Goal: Task Accomplishment & Management: Use online tool/utility

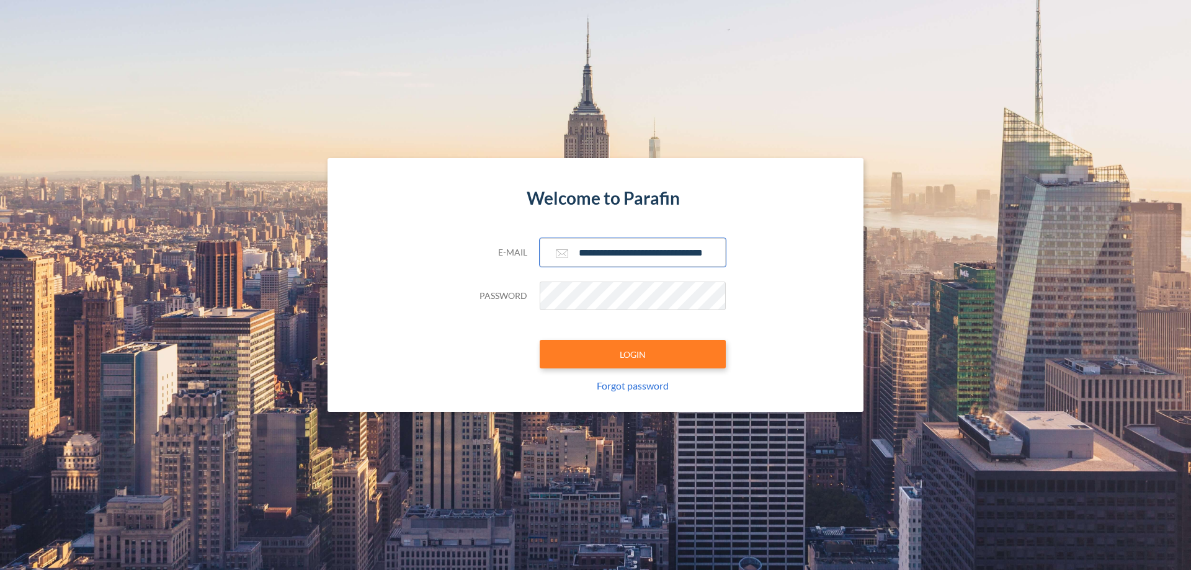
scroll to position [0, 20]
type input "**********"
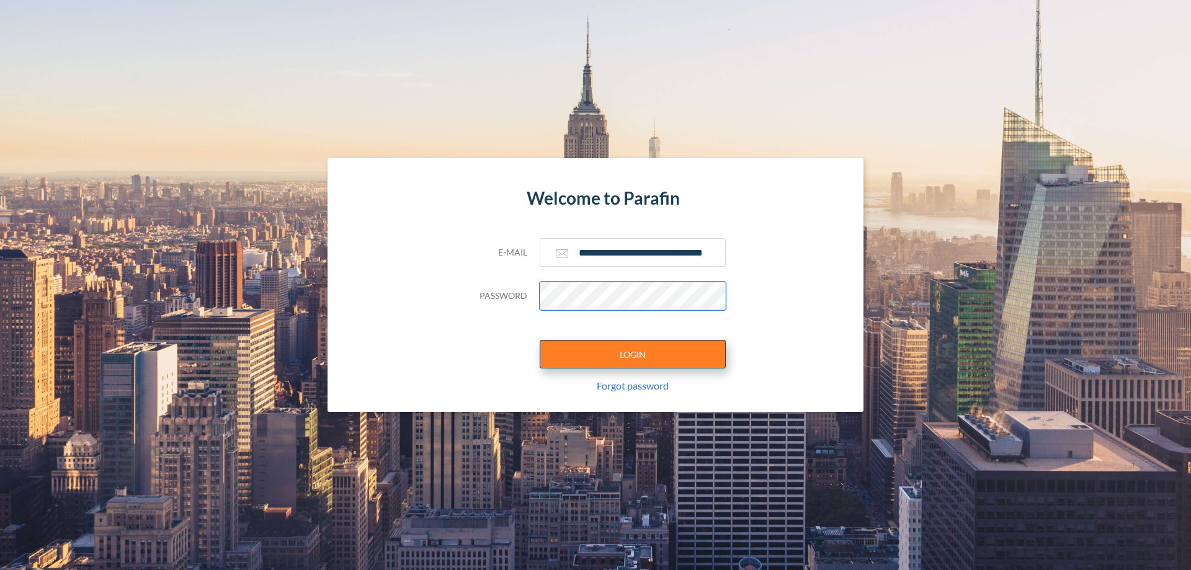
scroll to position [0, 0]
click at [633, 354] on button "LOGIN" at bounding box center [633, 354] width 186 height 29
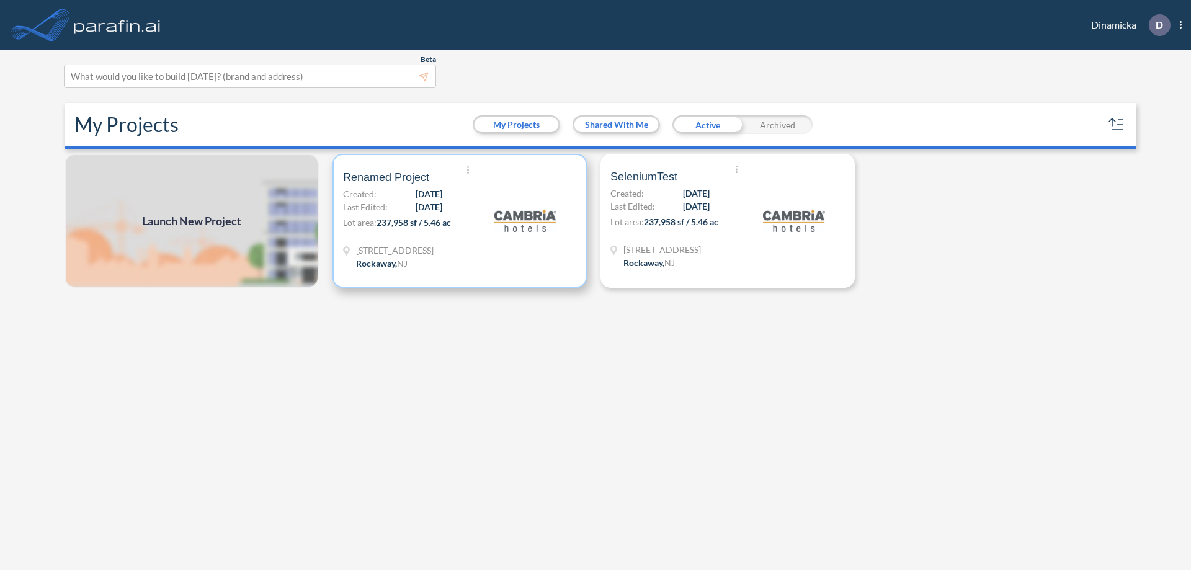
scroll to position [3, 0]
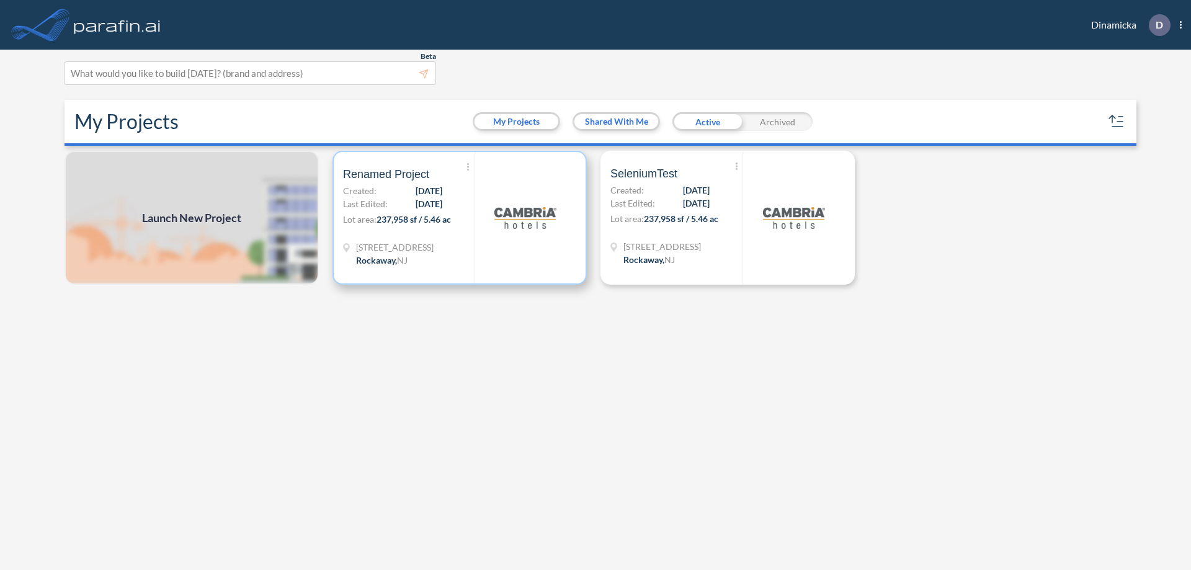
click at [460, 218] on p "Lot area: 237,958 sf / 5.46 ac" at bounding box center [409, 222] width 132 height 18
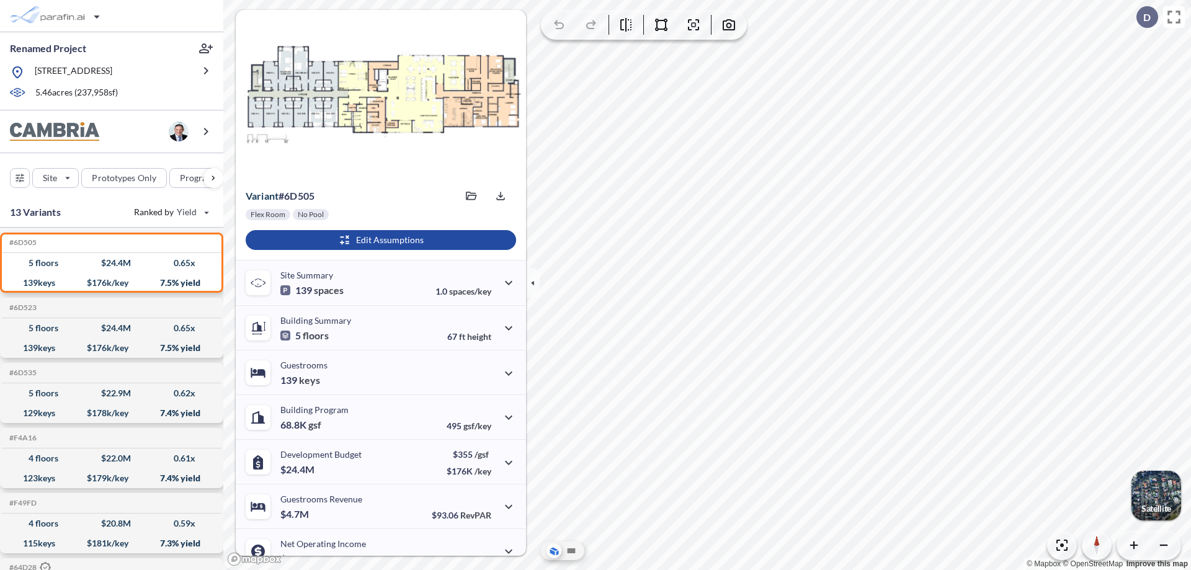
scroll to position [63, 0]
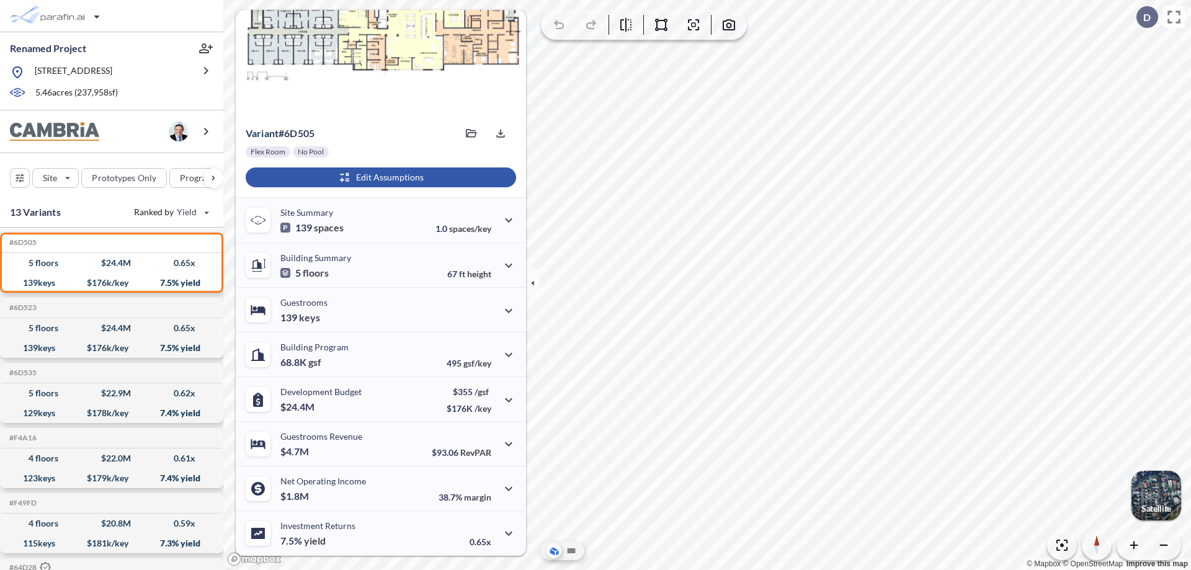
click at [379, 177] on div "button" at bounding box center [381, 178] width 271 height 20
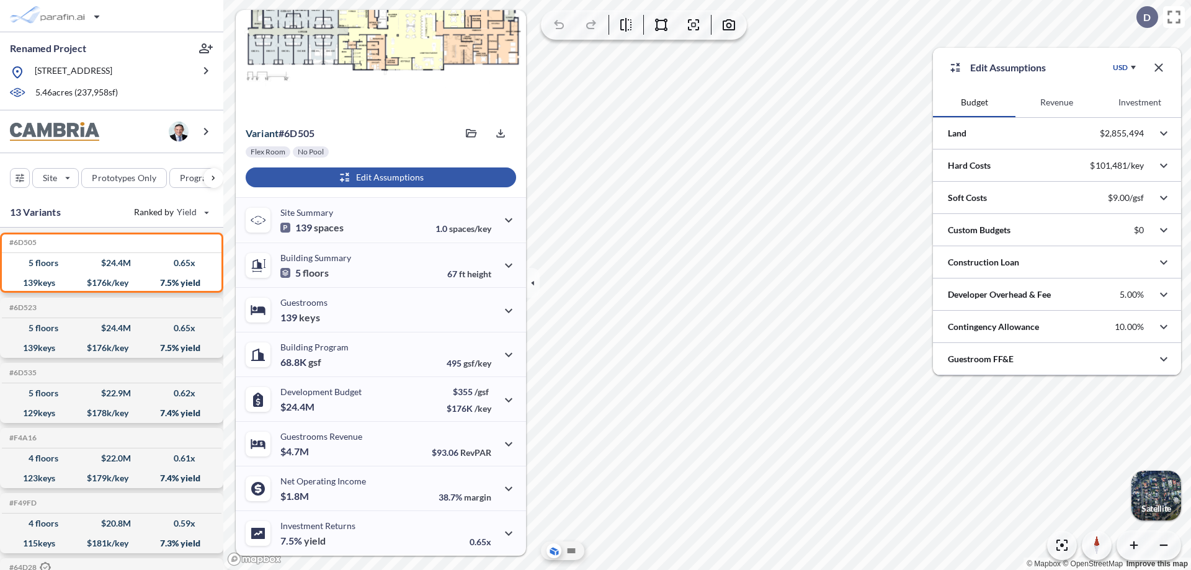
click at [1140, 102] on button "Investment" at bounding box center [1140, 102] width 83 height 30
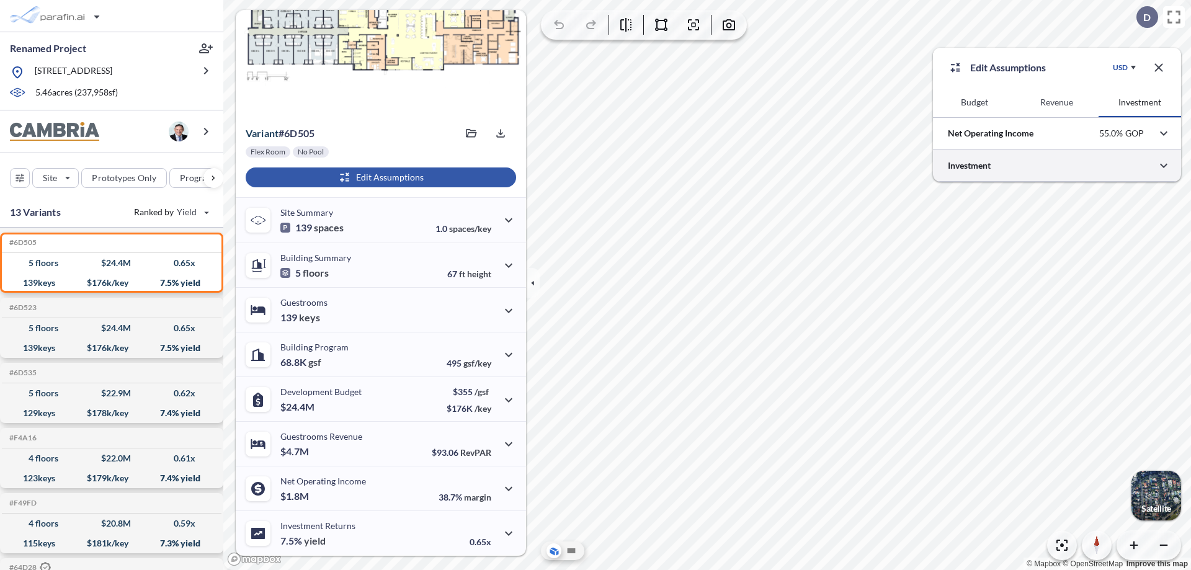
click at [1057, 166] on div at bounding box center [1057, 166] width 248 height 32
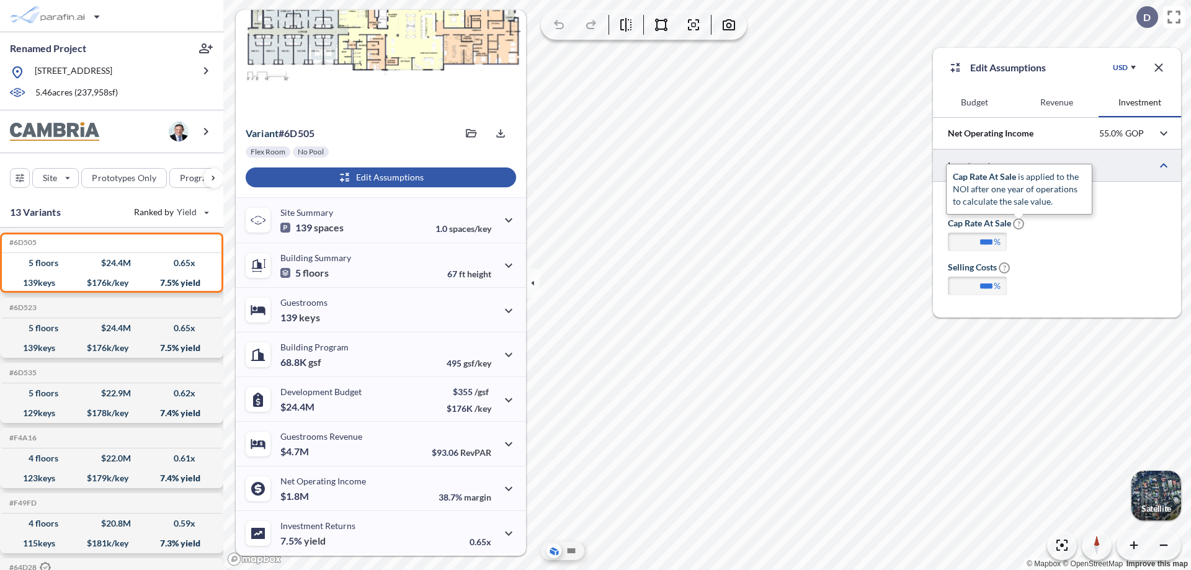
click at [1019, 224] on span "?" at bounding box center [1018, 223] width 11 height 11
click at [1007, 233] on input "****" at bounding box center [977, 242] width 59 height 19
